Goal: Task Accomplishment & Management: Manage account settings

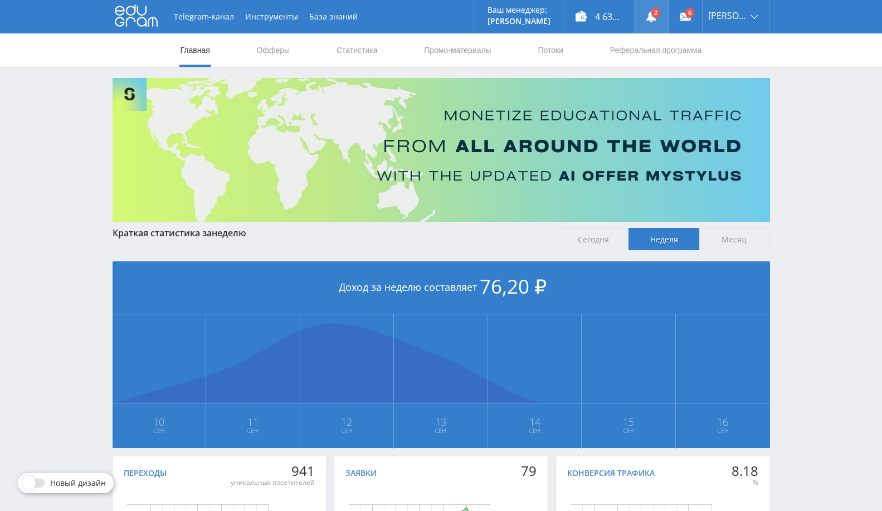
click at [659, 29] on link at bounding box center [650, 16] width 33 height 33
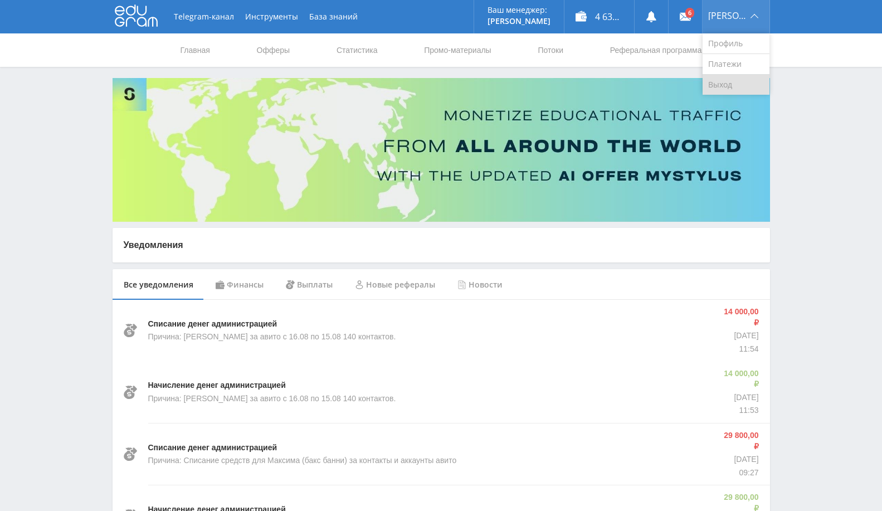
click at [721, 85] on link "Выход" at bounding box center [735, 85] width 67 height 20
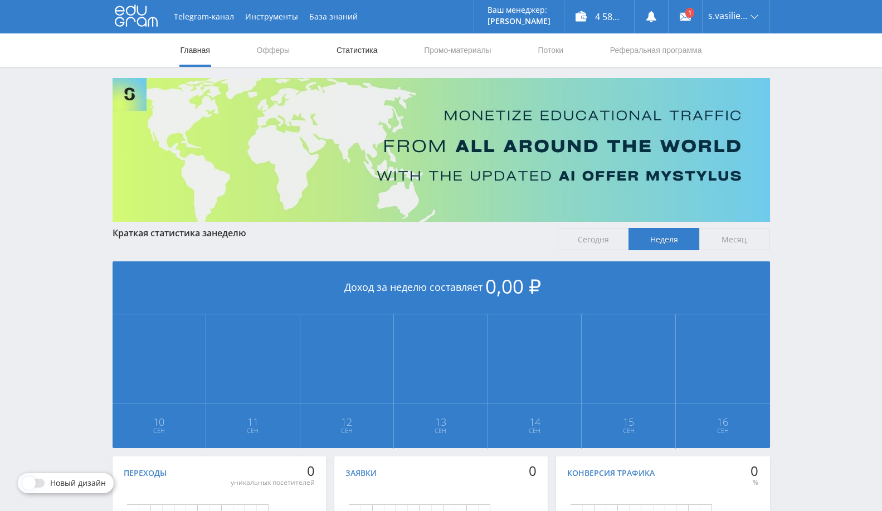
click at [348, 43] on link "Статистика" at bounding box center [356, 49] width 43 height 33
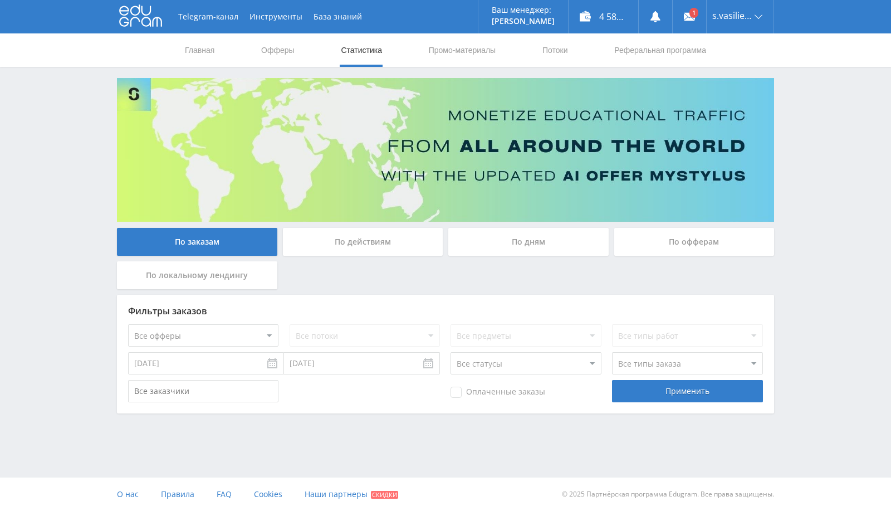
click at [247, 362] on input "09.09.2025" at bounding box center [206, 363] width 156 height 22
type input "01.08.2025"
click at [333, 370] on input "16.09.2025" at bounding box center [362, 363] width 156 height 22
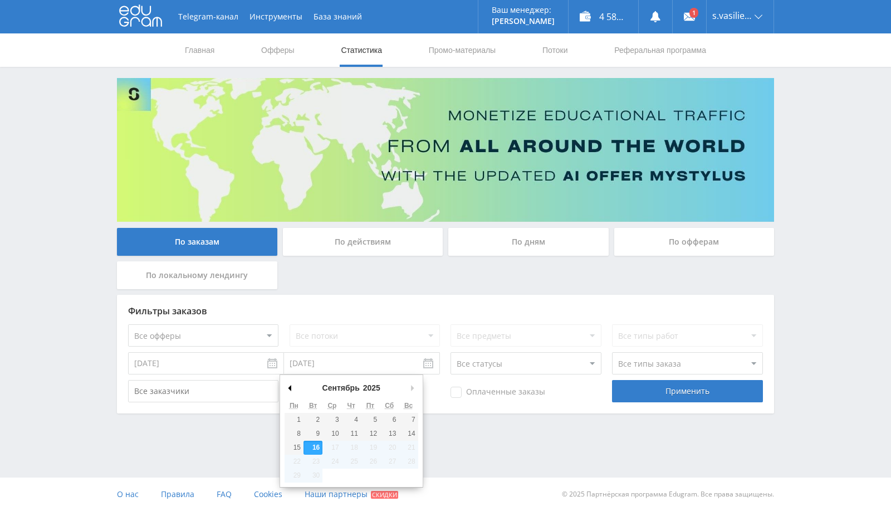
drag, startPoint x: 294, startPoint y: 397, endPoint x: 292, endPoint y: 388, distance: 8.6
click at [294, 395] on div "Сентябрь Январь Февраль Март Апрель Май Июнь Июль Август Сентябрь Октябрь Ноябр…" at bounding box center [352, 388] width 134 height 19
type input "31.08.2025"
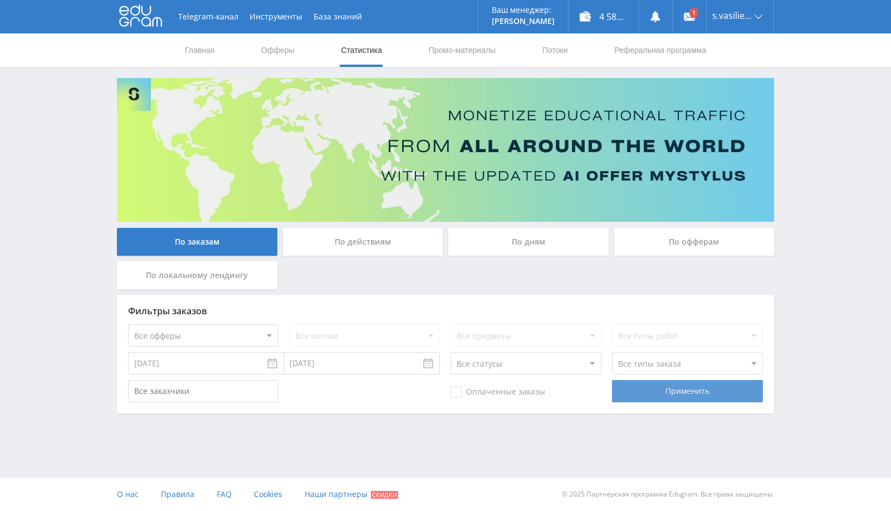
click at [681, 382] on div "Применить" at bounding box center [687, 391] width 150 height 22
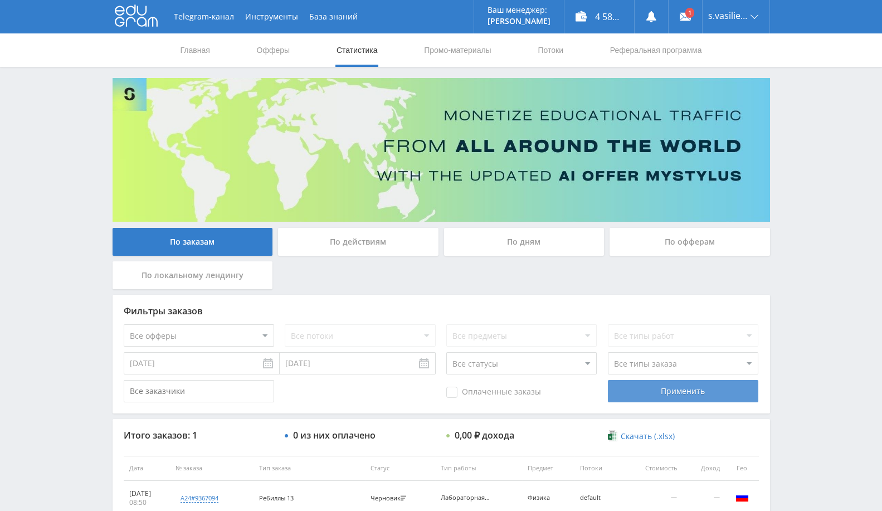
scroll to position [85, 0]
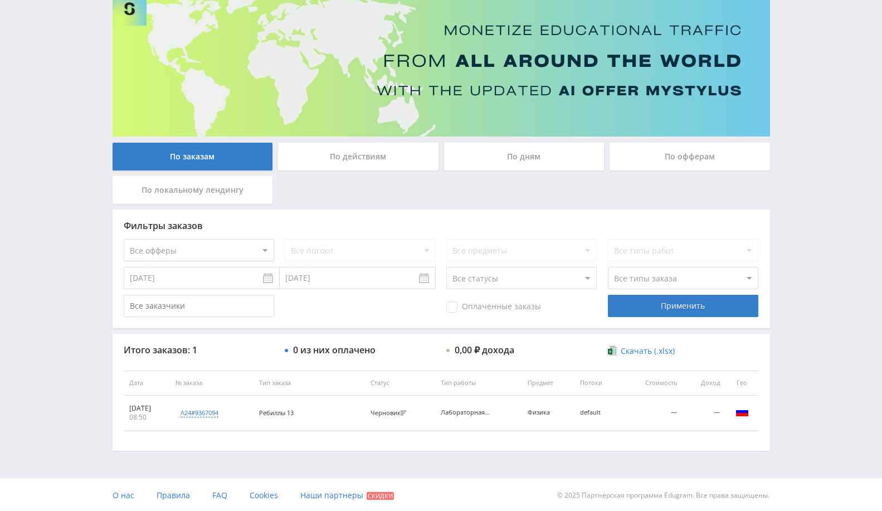
click at [385, 418] on td "Черновик Черновик" at bounding box center [400, 412] width 70 height 35
click at [399, 410] on div "Черновик" at bounding box center [389, 412] width 38 height 7
copy div "Черновик"
click at [521, 271] on select "Все статусы В аукционе В работе На гарантии Завершен Возврат Черновик" at bounding box center [521, 278] width 150 height 22
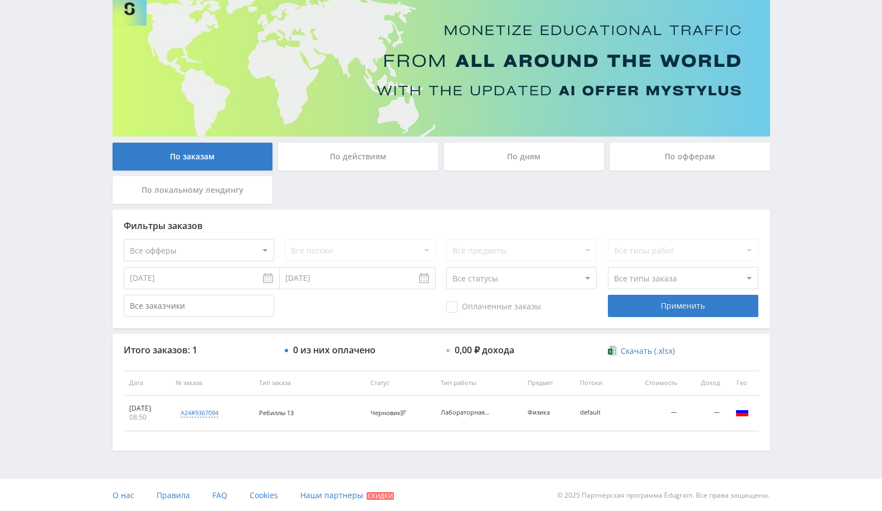
click at [377, 316] on div "Оплаченные заказы Применить" at bounding box center [441, 306] width 635 height 22
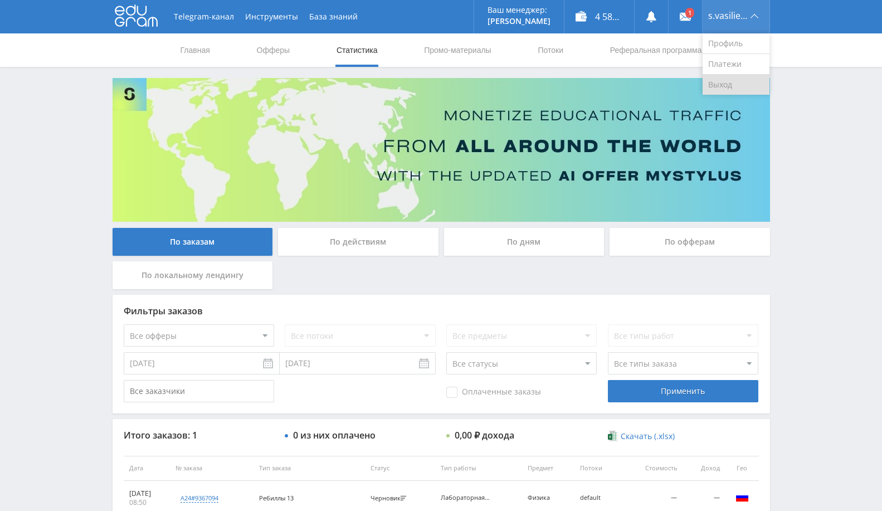
click at [738, 85] on link "Выход" at bounding box center [735, 85] width 67 height 20
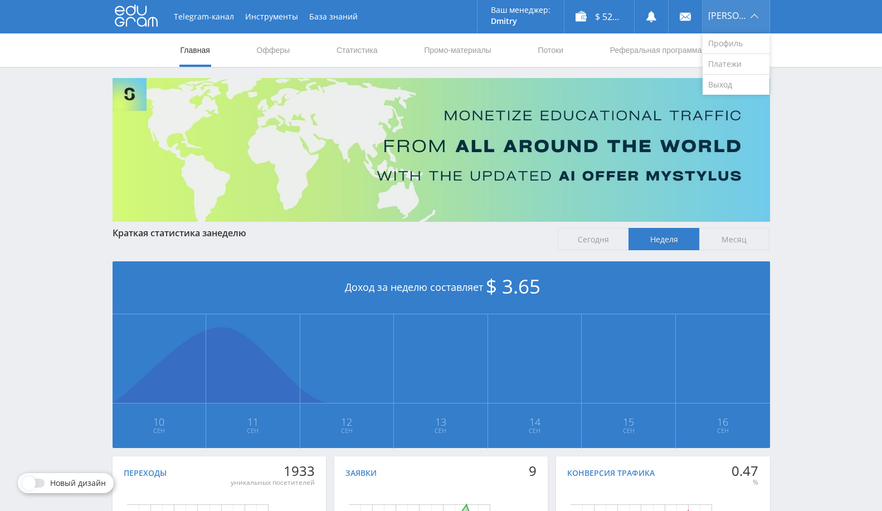
click at [752, 21] on div "Виктор" at bounding box center [735, 16] width 67 height 33
click at [735, 87] on link "Выход" at bounding box center [735, 85] width 67 height 20
click at [653, 17] on link at bounding box center [650, 16] width 33 height 33
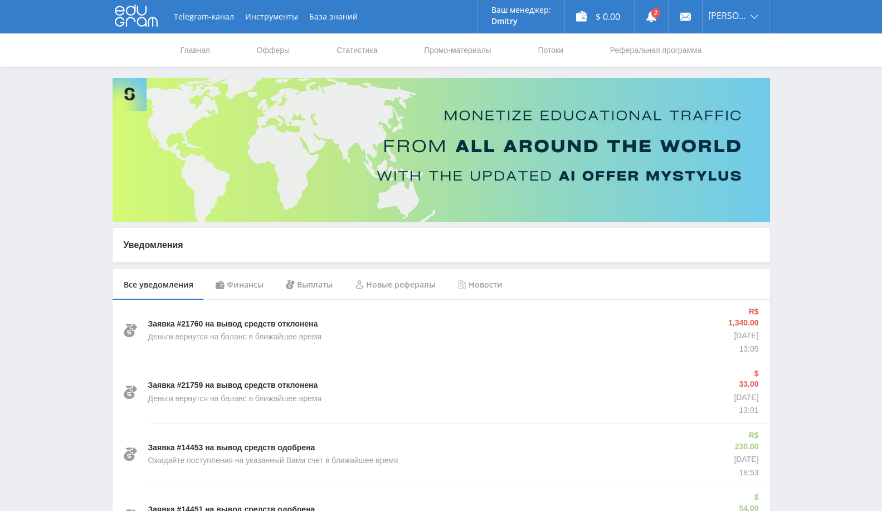
click at [241, 285] on div "Финансы" at bounding box center [239, 284] width 70 height 31
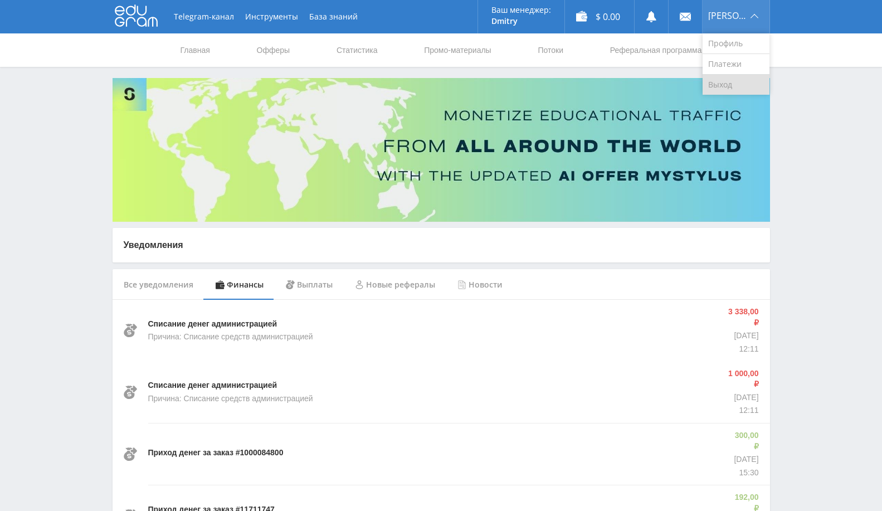
click at [727, 79] on link "Выход" at bounding box center [735, 85] width 67 height 20
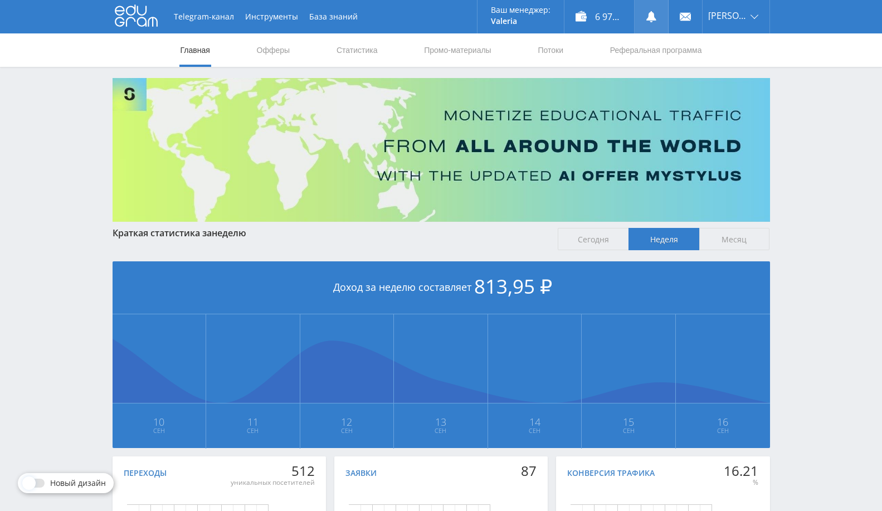
click at [647, 18] on use at bounding box center [651, 16] width 10 height 11
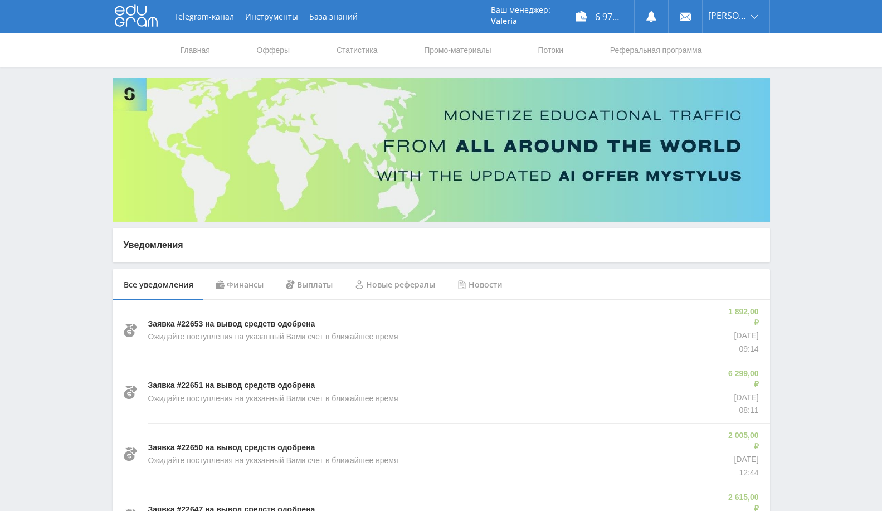
click at [241, 283] on div "Финансы" at bounding box center [239, 284] width 70 height 31
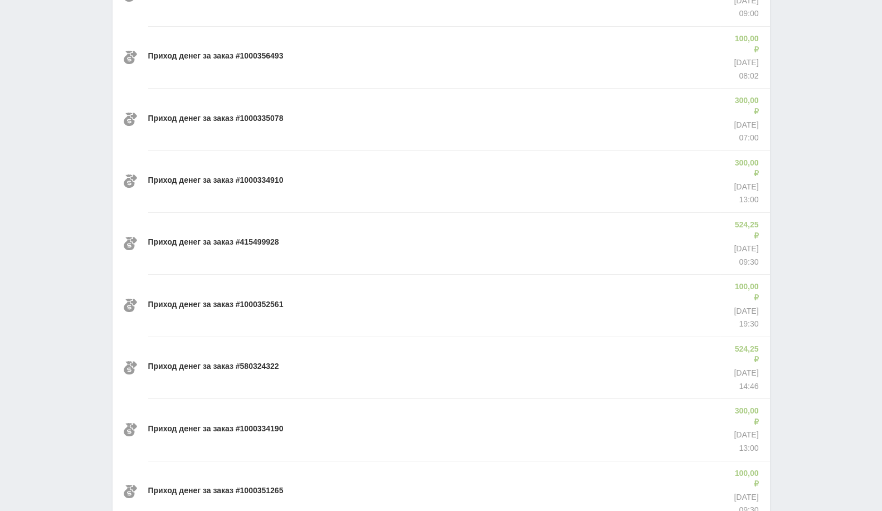
scroll to position [635, 0]
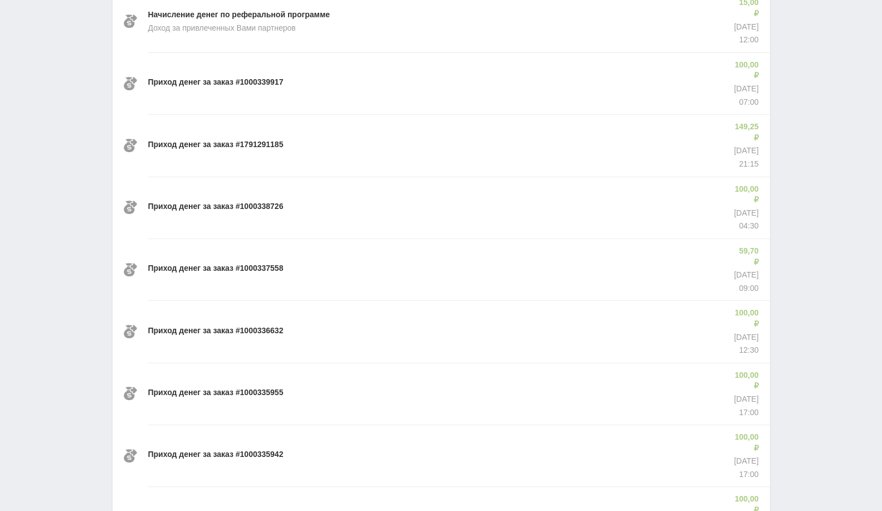
scroll to position [1400, 0]
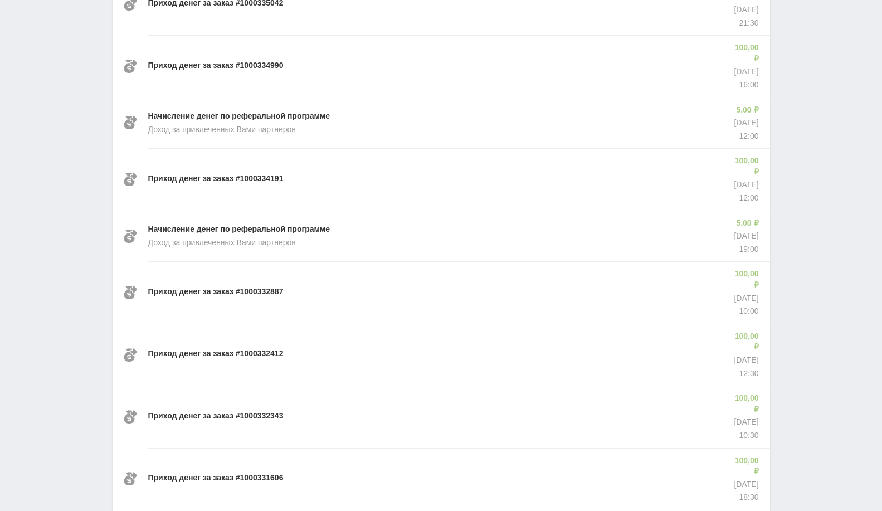
scroll to position [2165, 0]
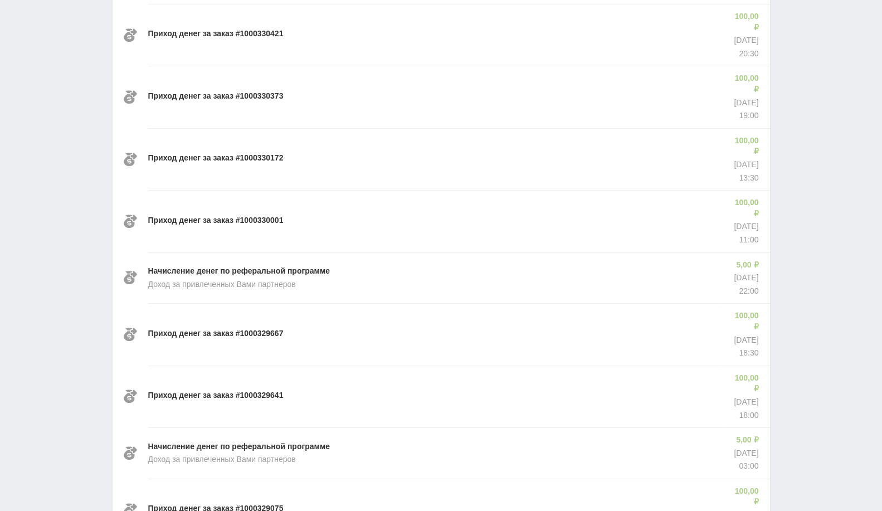
scroll to position [2929, 0]
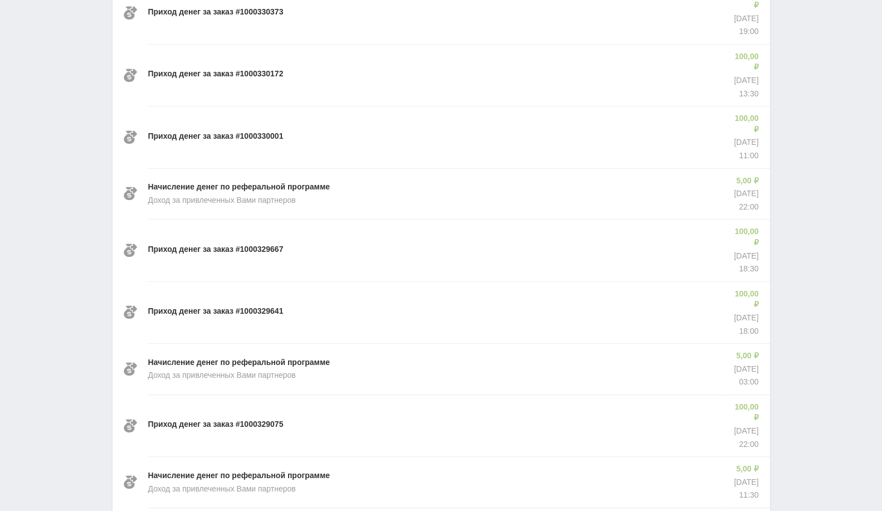
drag, startPoint x: 195, startPoint y: 247, endPoint x: 755, endPoint y: 262, distance: 559.9
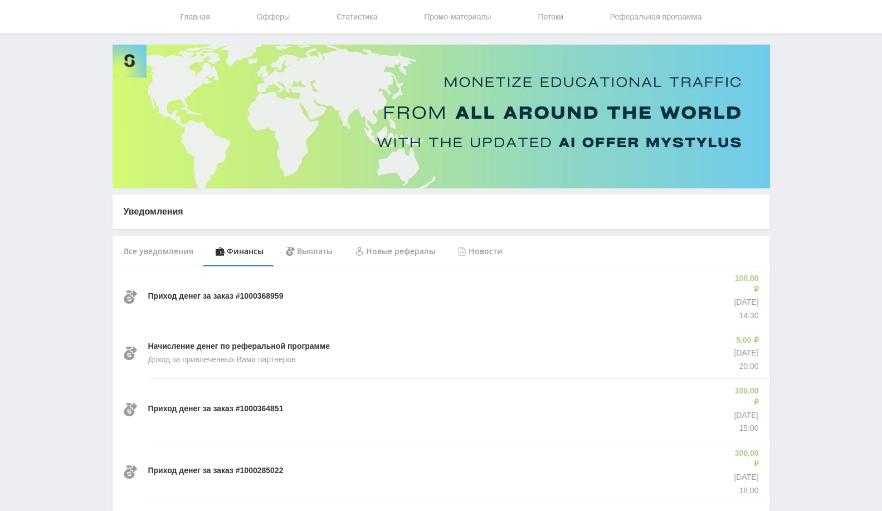
scroll to position [0, 0]
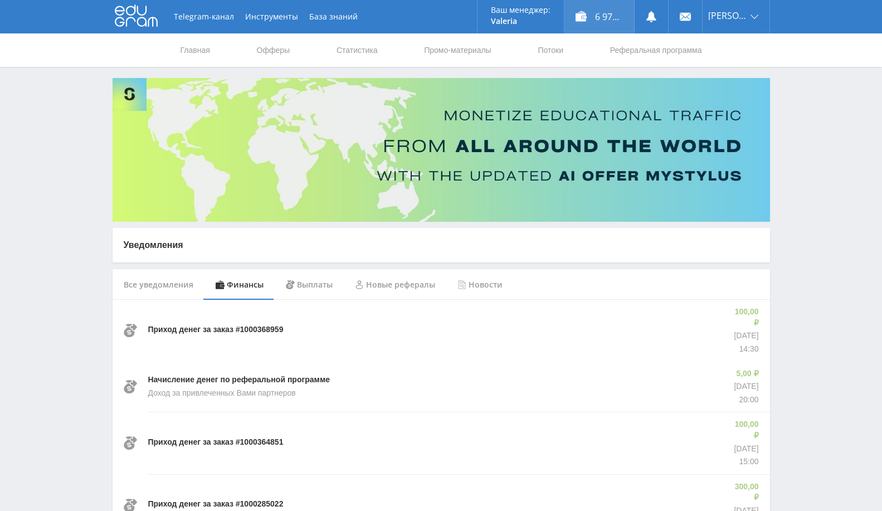
click at [574, 15] on div "6 978,00 ₽" at bounding box center [599, 16] width 70 height 33
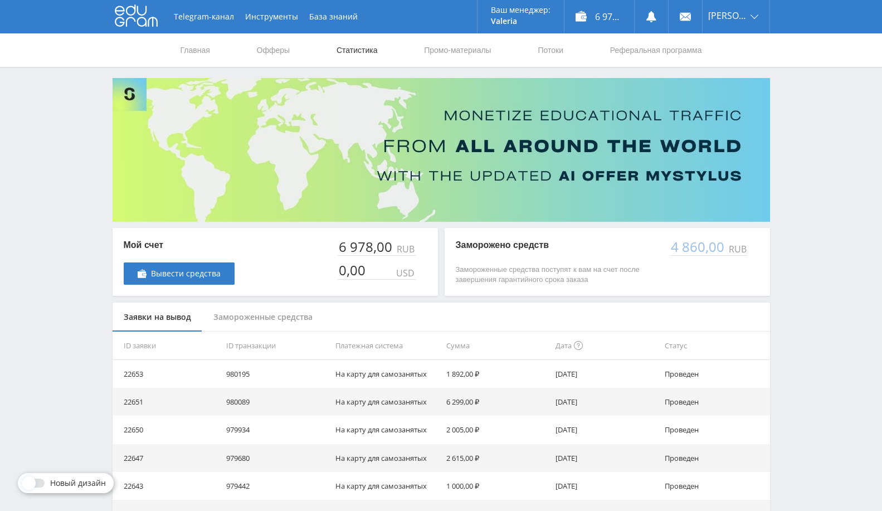
click at [359, 52] on link "Статистика" at bounding box center [356, 49] width 43 height 33
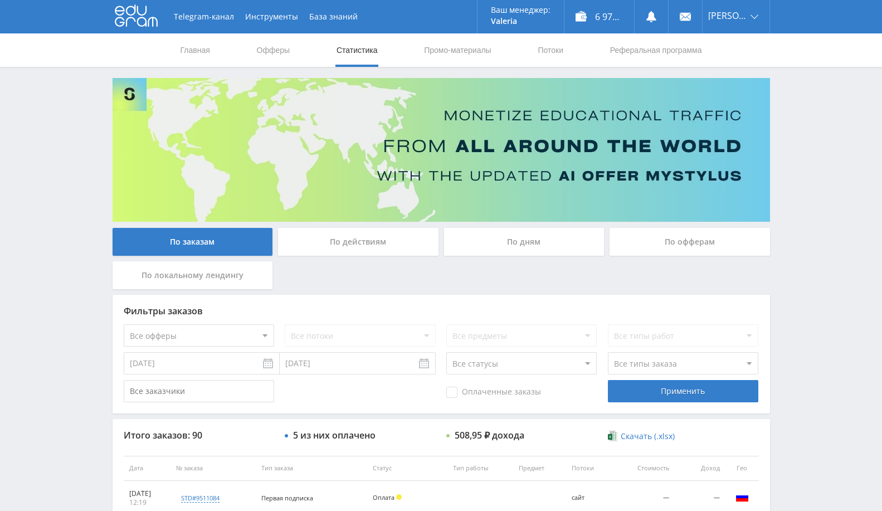
click at [195, 361] on input "09.09.2025" at bounding box center [202, 363] width 156 height 22
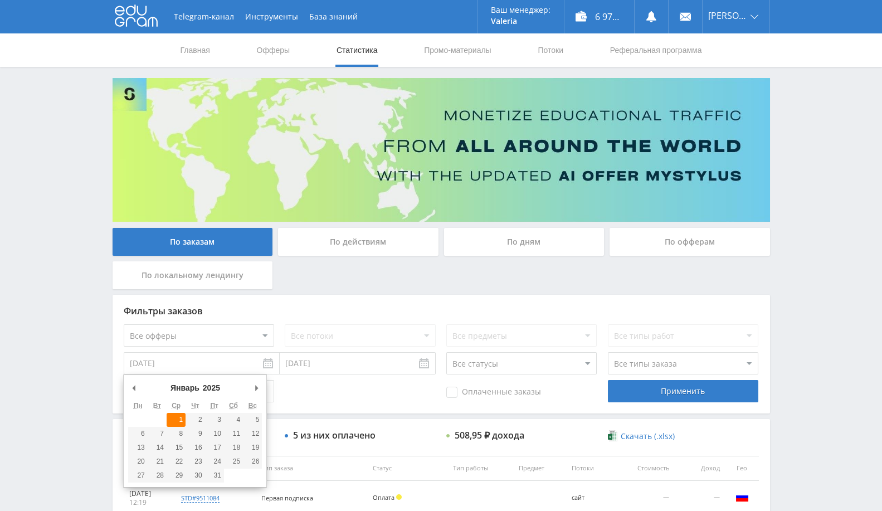
type input "01.01.2025"
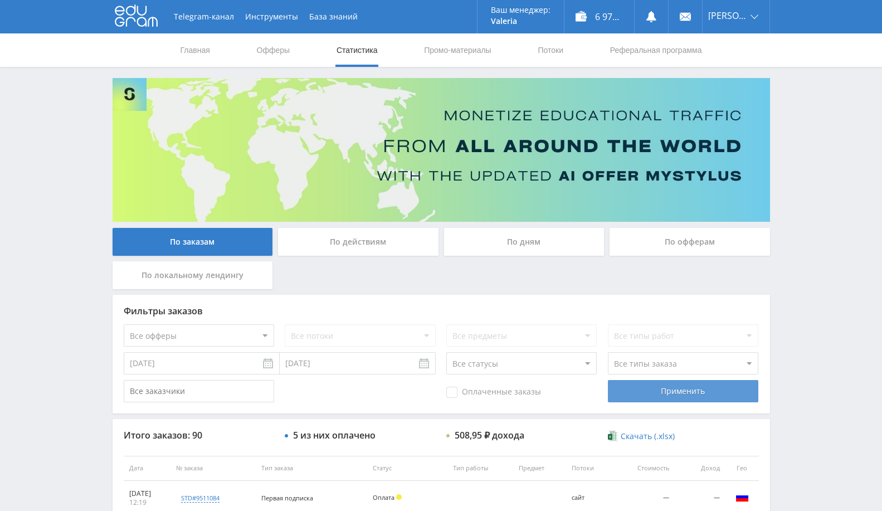
click at [677, 389] on div "Применить" at bounding box center [683, 391] width 150 height 22
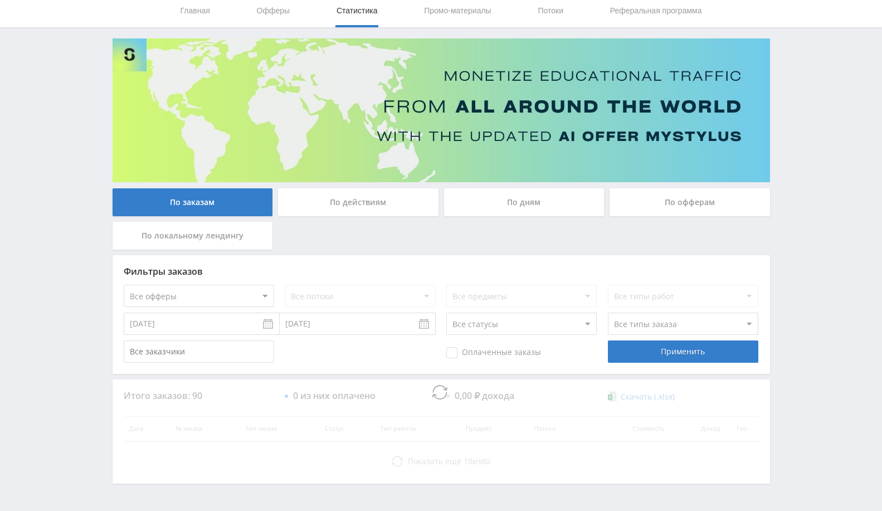
scroll to position [72, 0]
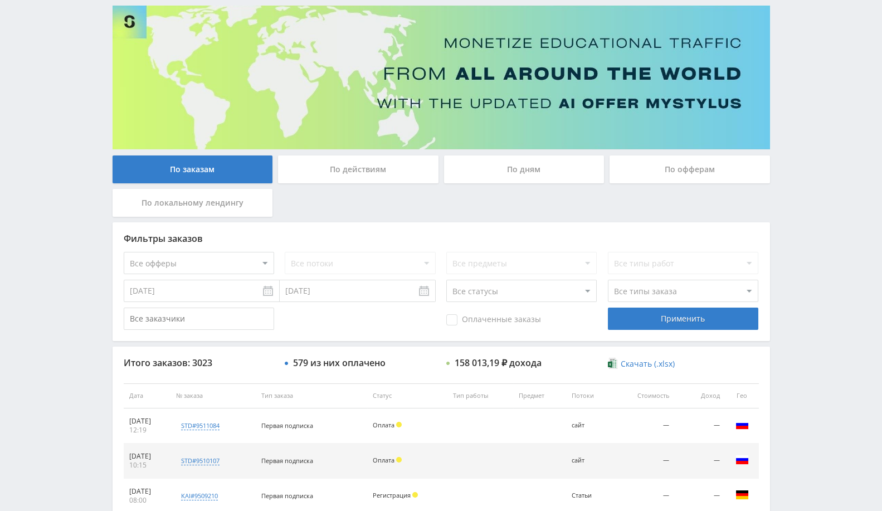
click at [699, 172] on div "По офферам" at bounding box center [689, 169] width 160 height 28
click at [0, 0] on input "По офферам" at bounding box center [0, 0] width 0 height 0
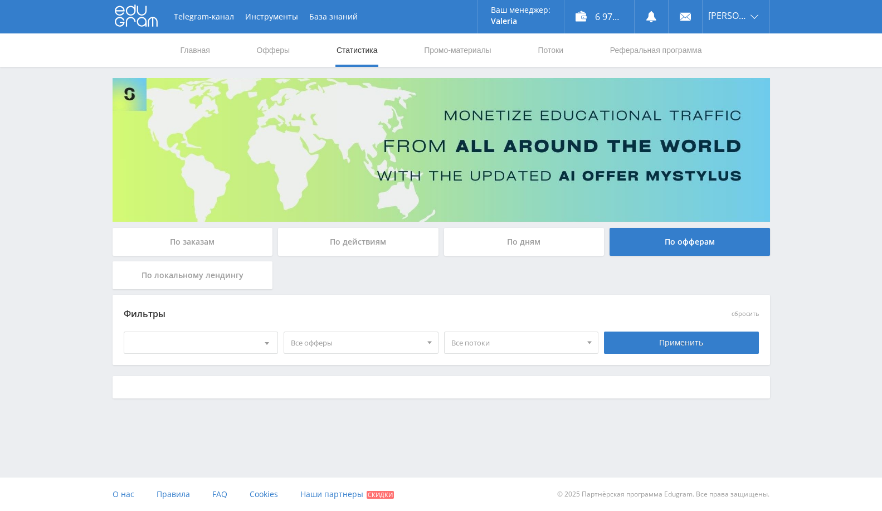
scroll to position [0, 0]
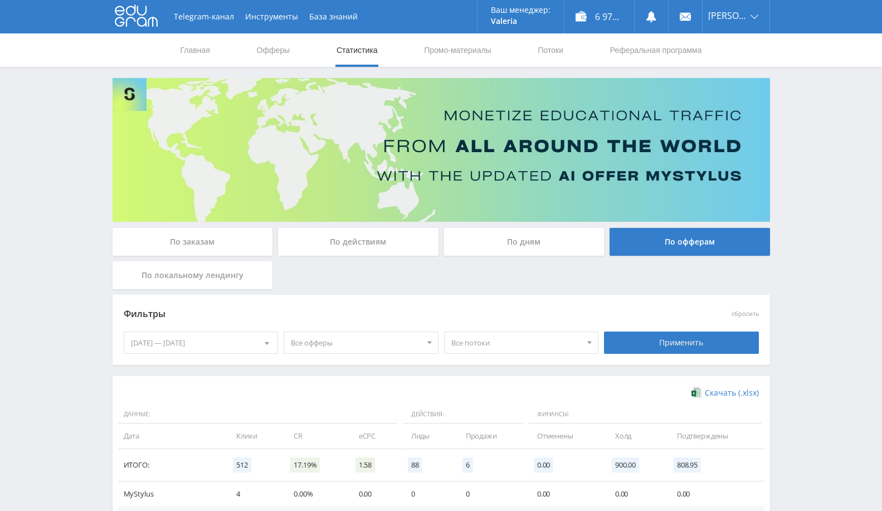
click at [205, 344] on div "10.09.2025 — 16.09.2025" at bounding box center [201, 342] width 154 height 21
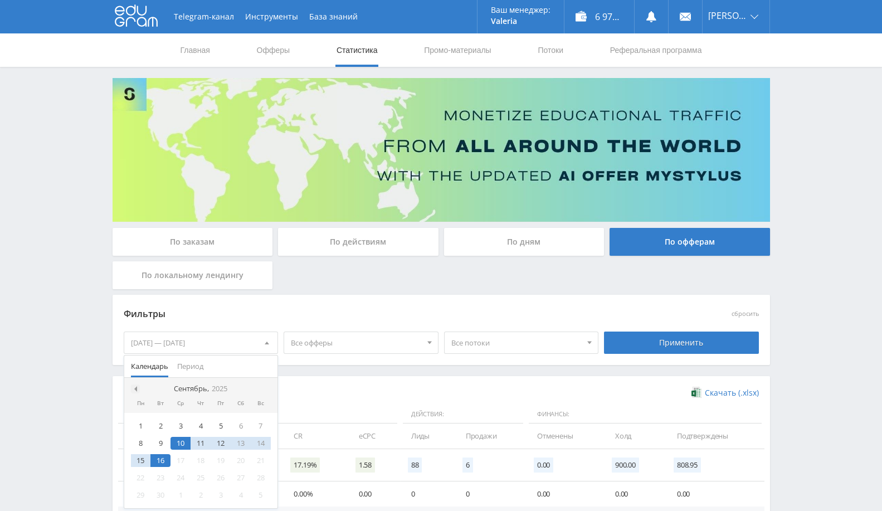
click at [135, 391] on div at bounding box center [135, 388] width 9 height 9
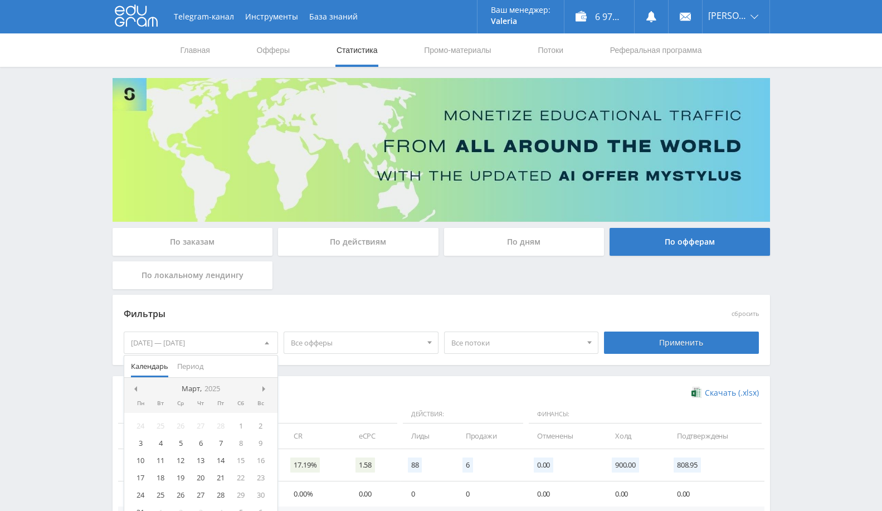
click at [135, 391] on div at bounding box center [135, 388] width 9 height 9
click at [184, 430] on div "1" at bounding box center [180, 425] width 20 height 13
click at [265, 386] on span at bounding box center [265, 389] width 6 height 6
click at [266, 388] on span at bounding box center [265, 389] width 6 height 6
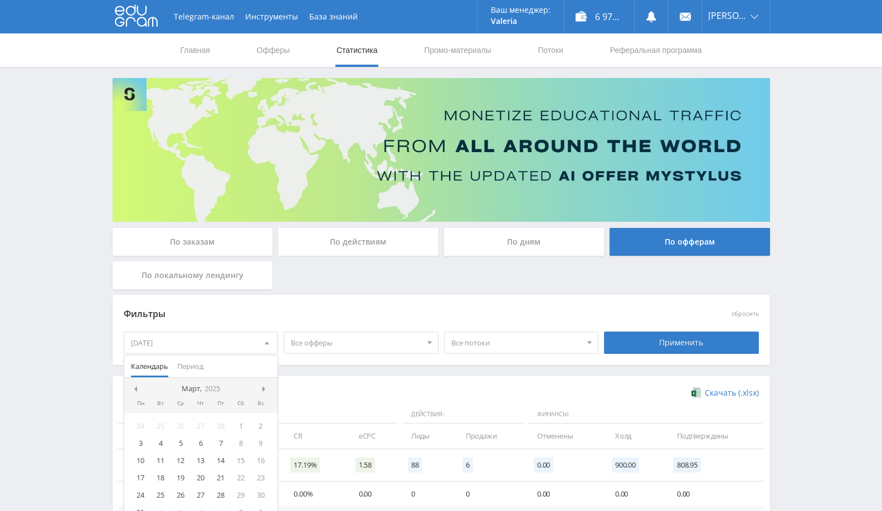
click at [266, 388] on span at bounding box center [265, 389] width 6 height 6
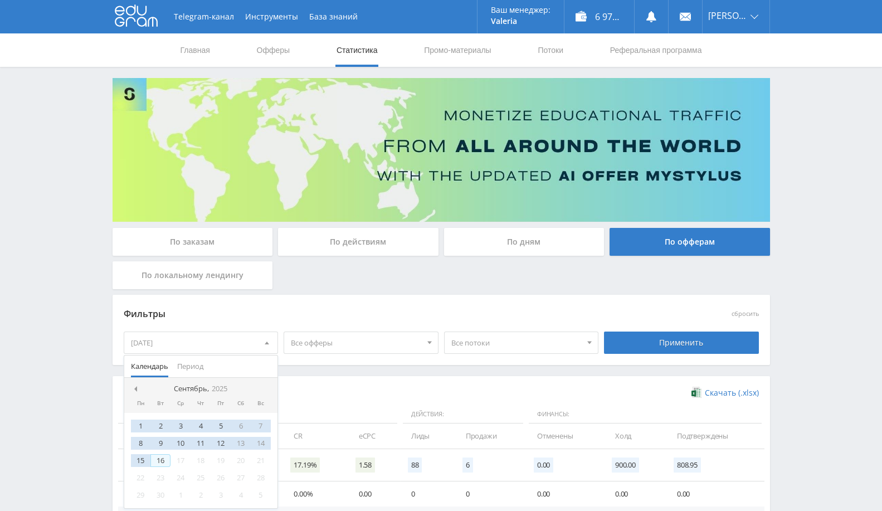
click at [158, 457] on div "16" at bounding box center [160, 460] width 20 height 13
click at [663, 341] on div "Применить" at bounding box center [681, 342] width 155 height 22
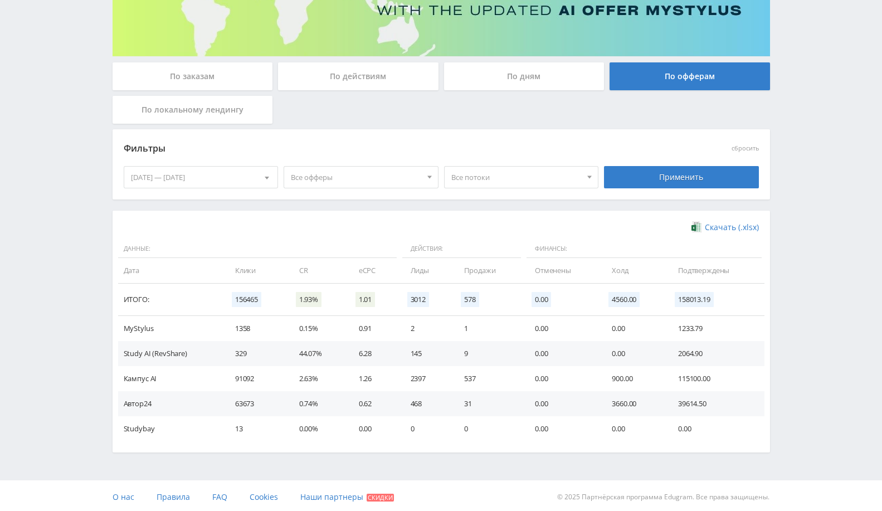
scroll to position [167, 0]
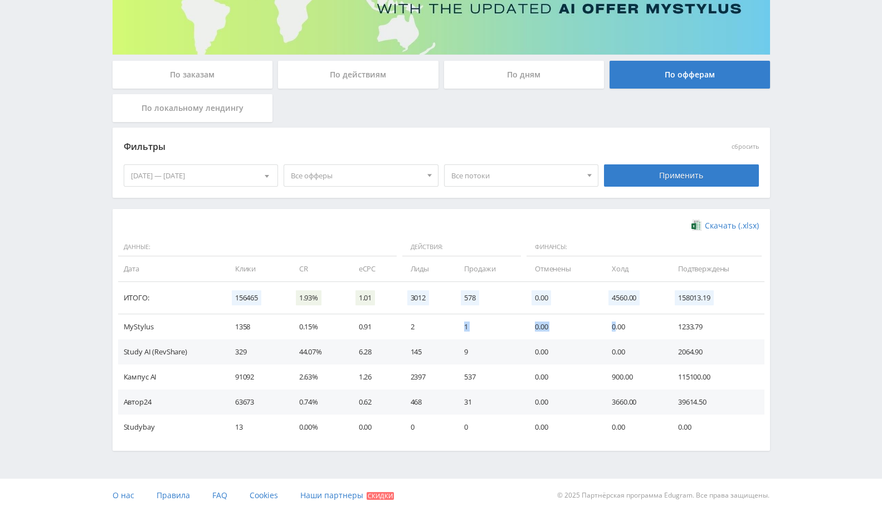
drag, startPoint x: 463, startPoint y: 330, endPoint x: 615, endPoint y: 335, distance: 151.6
click at [615, 335] on tr "MyStylus 1358 0.15% 0.91 2 1 0.00 0.00 1233.79" at bounding box center [441, 326] width 646 height 25
click at [461, 395] on td "31" at bounding box center [488, 401] width 71 height 25
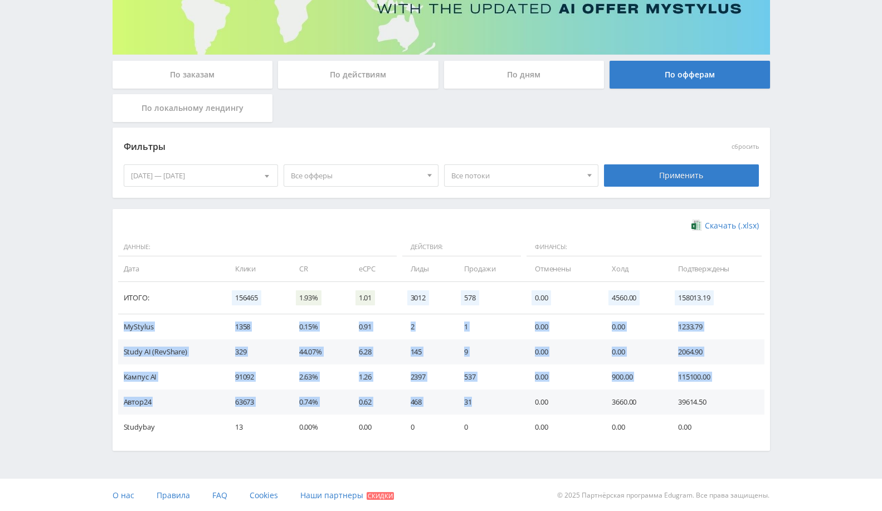
drag, startPoint x: 126, startPoint y: 322, endPoint x: 477, endPoint y: 399, distance: 359.8
click at [477, 399] on tbody "MyStylus 1358 0.15% 0.91 2 1 0.00 0.00 1233.79 Study AI (RevShare) 329 44.07% 6…" at bounding box center [441, 376] width 646 height 125
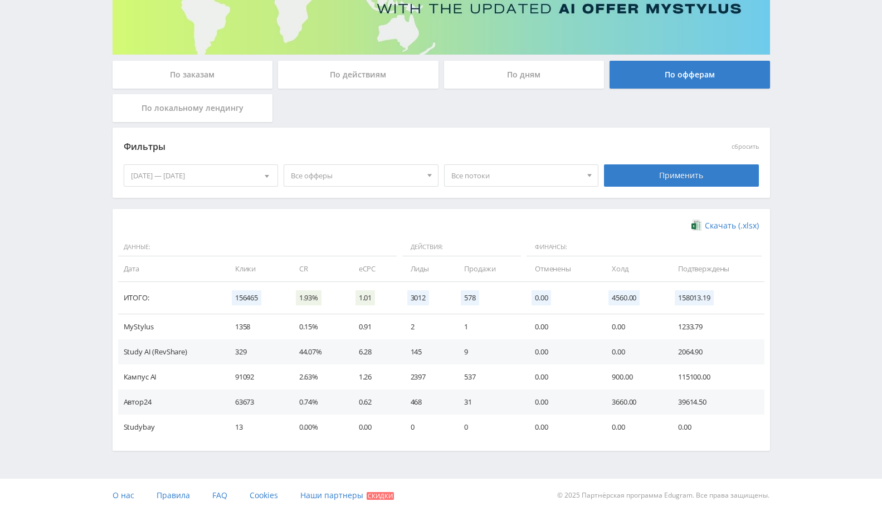
click at [210, 165] on div "01.01.2025 — 16.09.2025" at bounding box center [201, 175] width 154 height 21
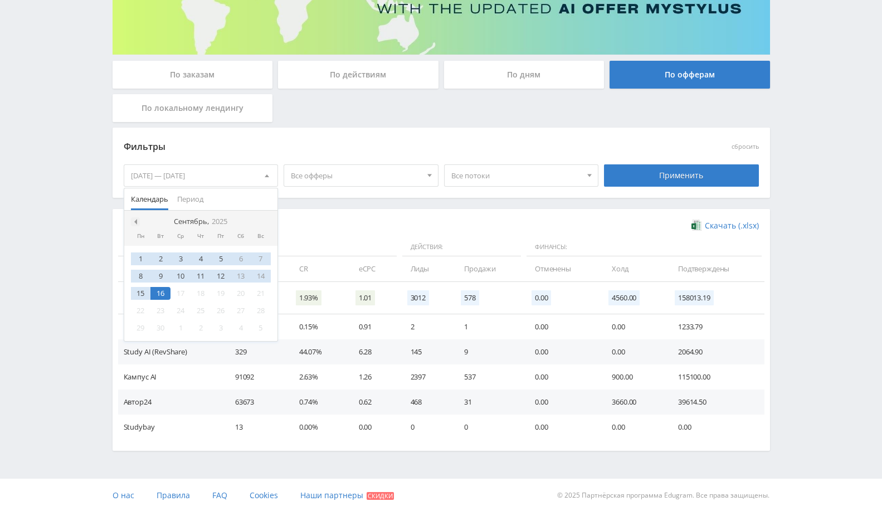
click at [133, 219] on span at bounding box center [134, 222] width 6 height 6
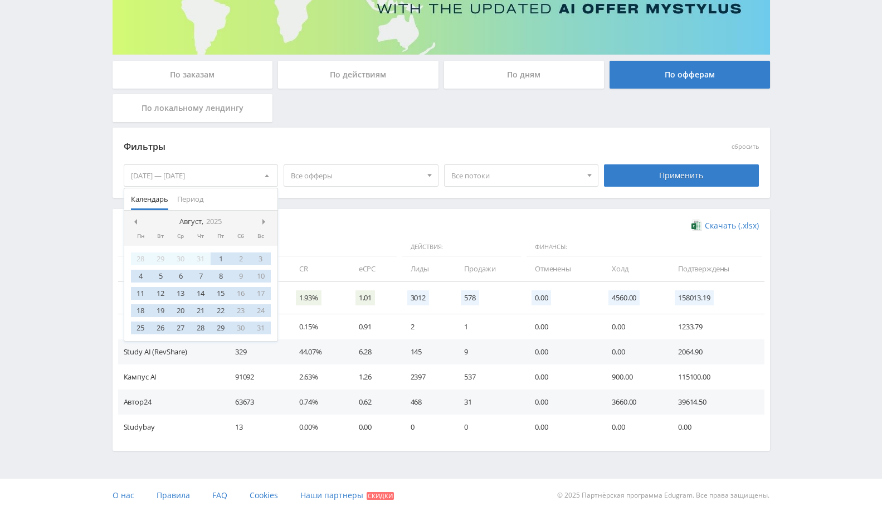
click at [133, 219] on span at bounding box center [134, 222] width 6 height 6
click at [262, 222] on span at bounding box center [265, 222] width 6 height 6
click at [221, 258] on div "1" at bounding box center [221, 258] width 20 height 13
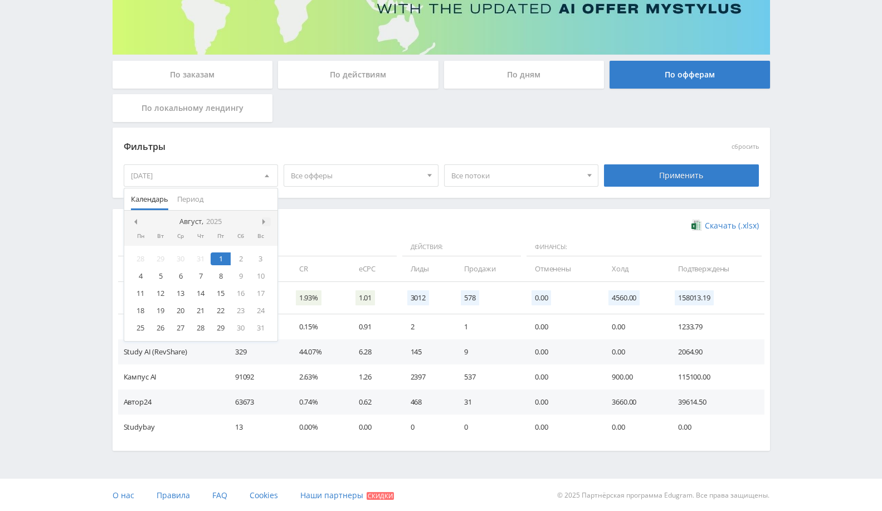
click at [267, 219] on span at bounding box center [265, 222] width 6 height 6
click at [167, 293] on div "16" at bounding box center [160, 293] width 20 height 13
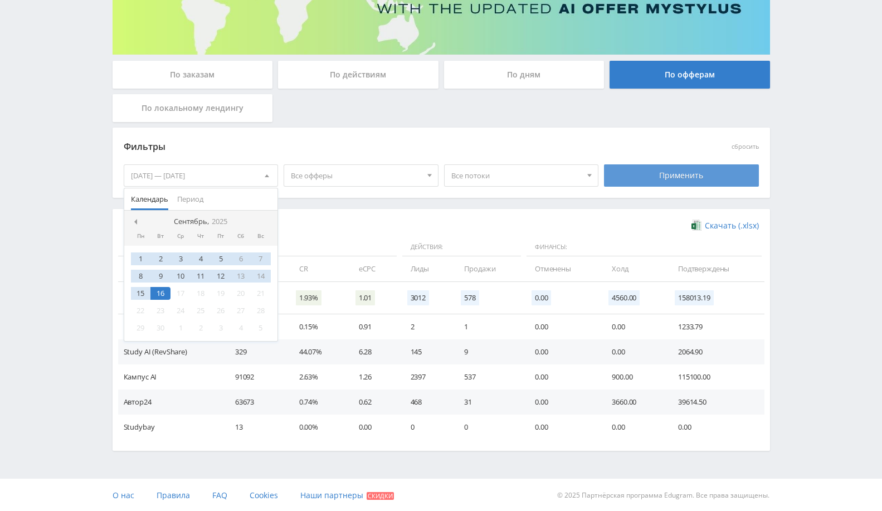
click at [658, 169] on div "Применить" at bounding box center [681, 175] width 155 height 22
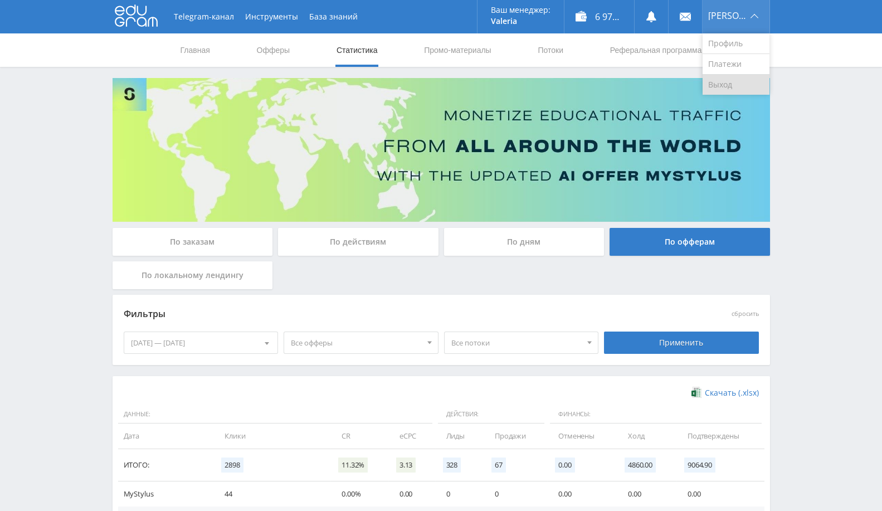
click at [739, 81] on link "Выход" at bounding box center [735, 85] width 67 height 20
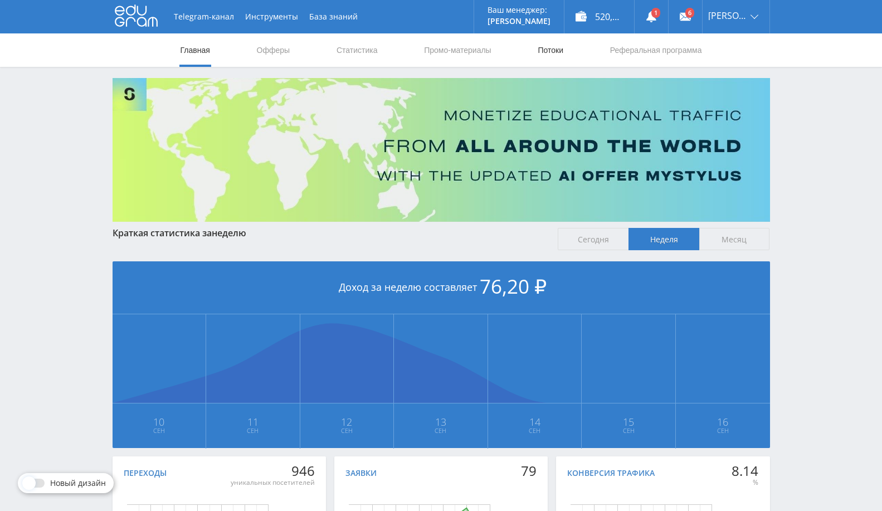
click at [546, 48] on link "Потоки" at bounding box center [550, 49] width 28 height 33
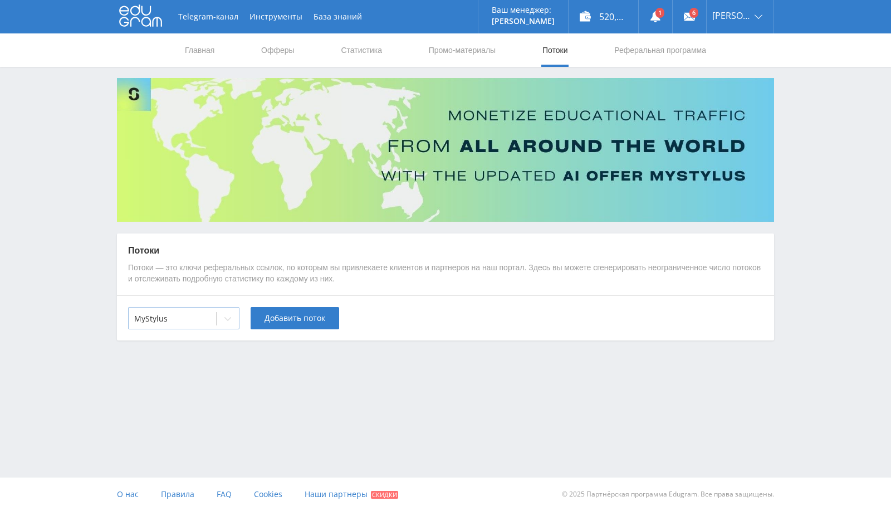
click at [170, 326] on div "MyStylus" at bounding box center [172, 319] width 87 height 16
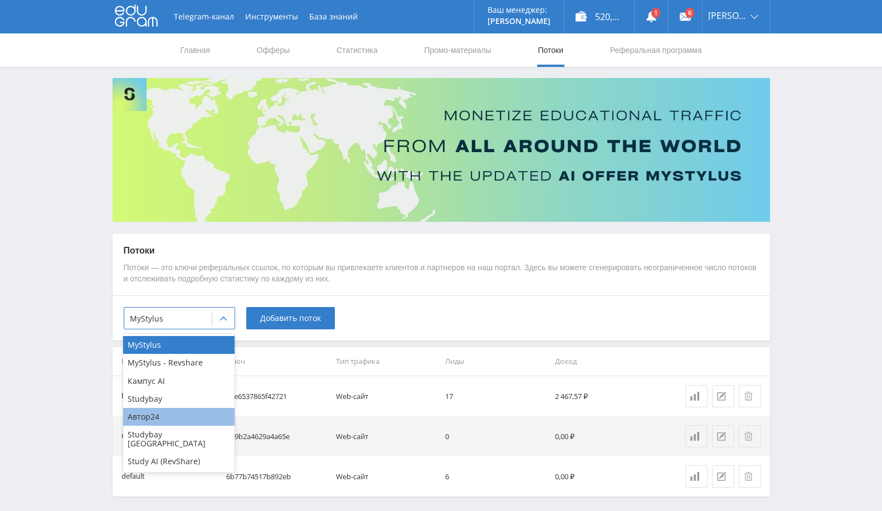
click at [154, 418] on div "Автор24" at bounding box center [178, 417] width 111 height 18
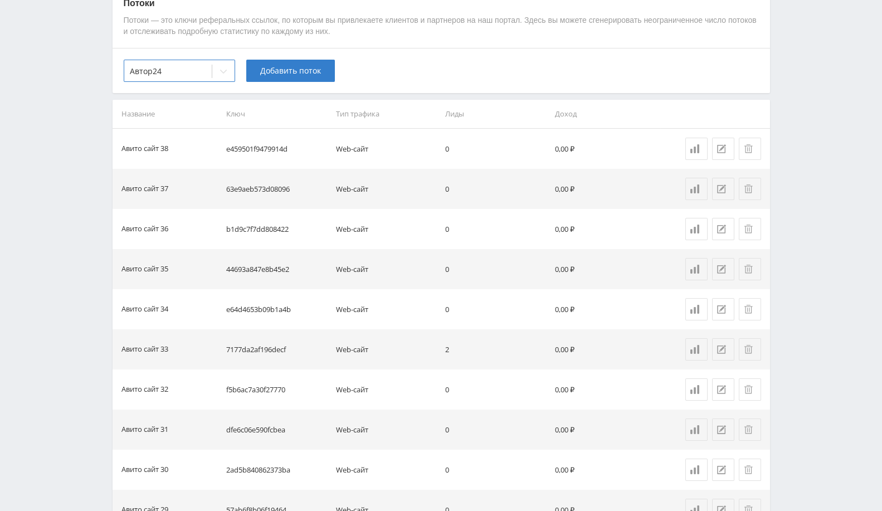
scroll to position [124, 0]
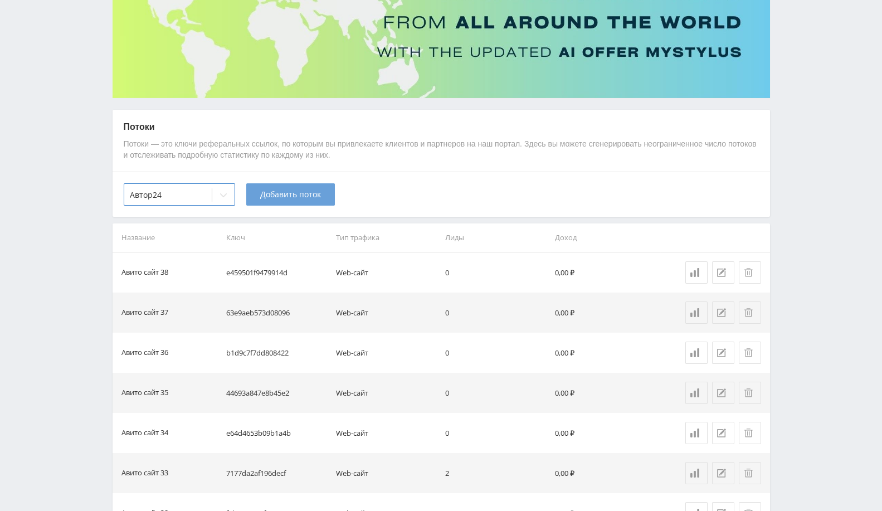
click at [306, 192] on span "Добавить поток" at bounding box center [290, 194] width 61 height 9
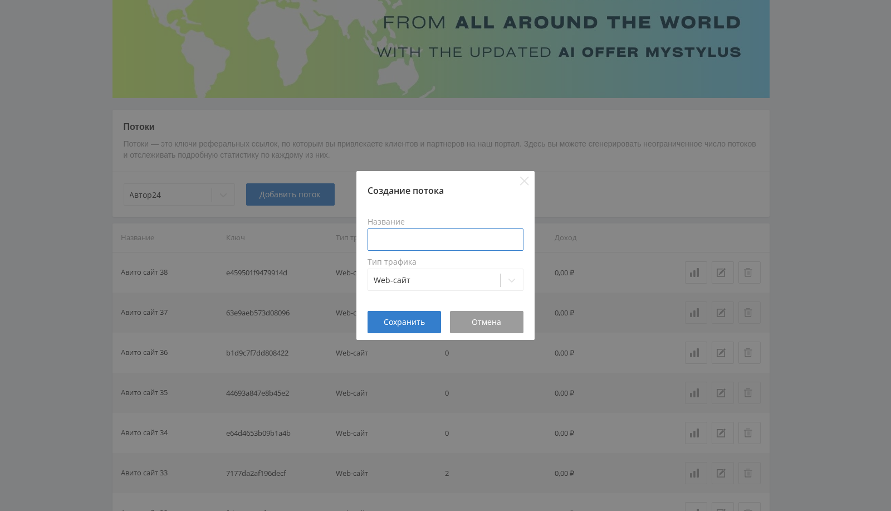
click at [440, 231] on input at bounding box center [446, 239] width 156 height 22
type input "Авито сайт 40"
click at [394, 323] on span "Сохранить" at bounding box center [404, 321] width 41 height 9
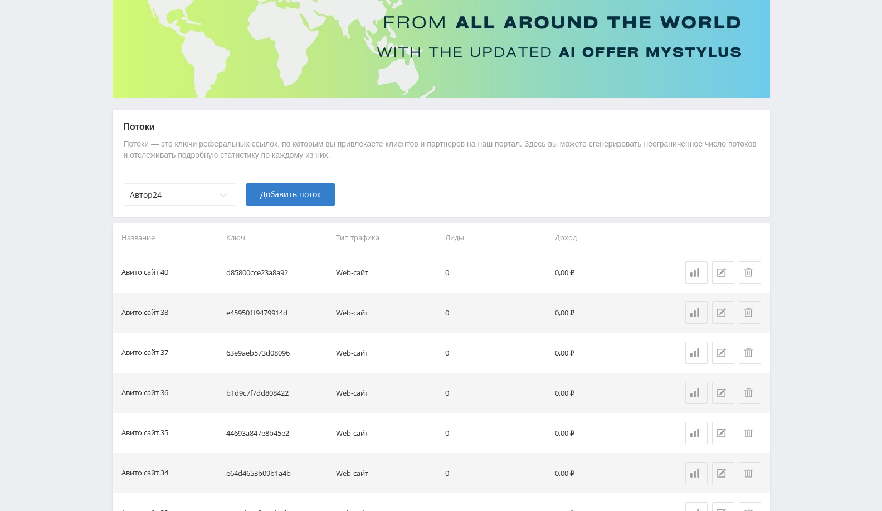
click at [249, 268] on td "d85800cce23a8a92" at bounding box center [277, 272] width 110 height 40
copy td "d85800cce23a8a92"
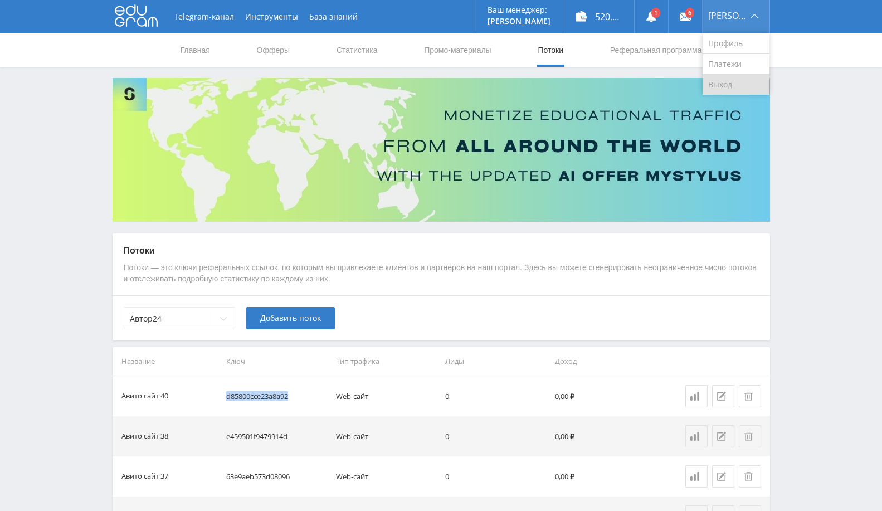
click at [742, 88] on link "Выход" at bounding box center [735, 85] width 67 height 20
